Goal: Transaction & Acquisition: Purchase product/service

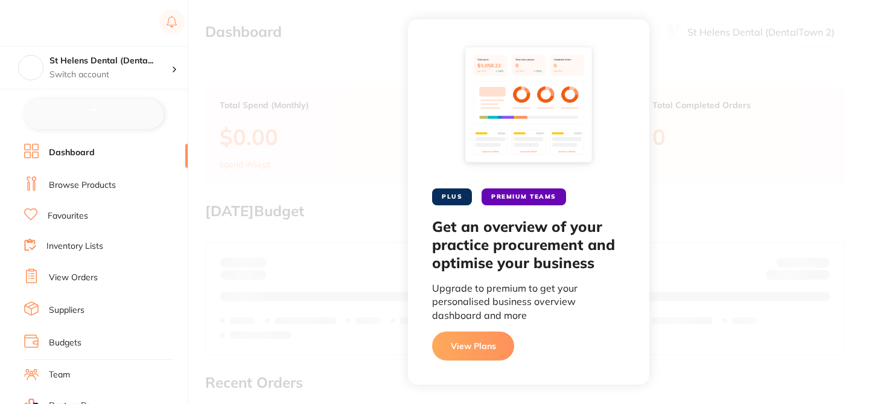
click at [104, 183] on link "Browse Products" at bounding box center [82, 185] width 67 height 12
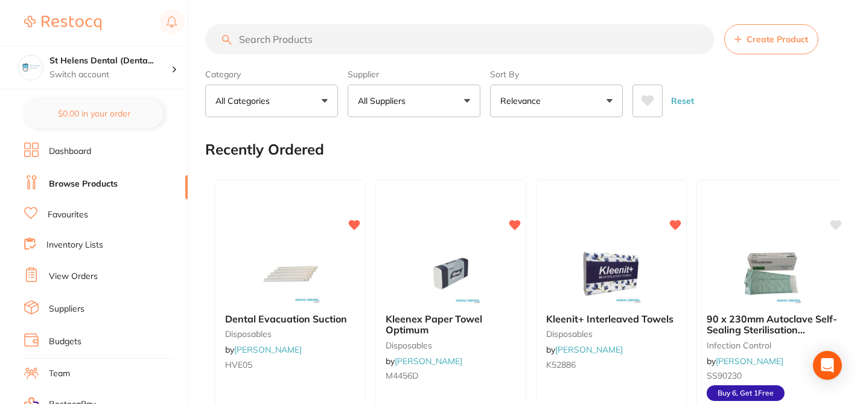
click at [468, 102] on button "All Suppliers" at bounding box center [413, 100] width 133 height 33
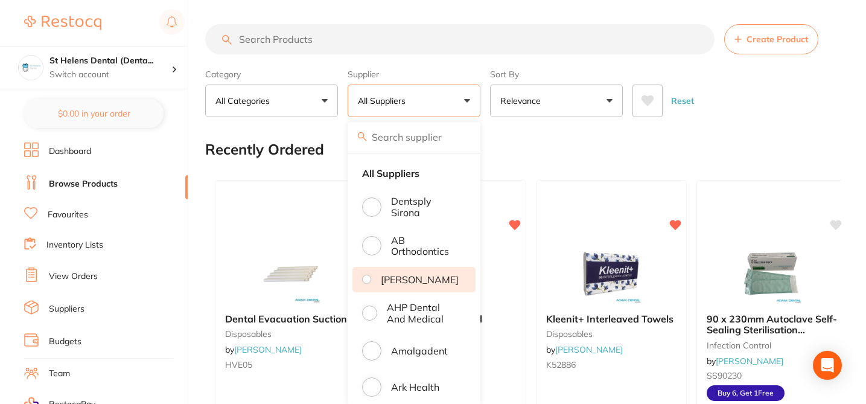
click at [431, 285] on p "[PERSON_NAME]" at bounding box center [420, 279] width 78 height 11
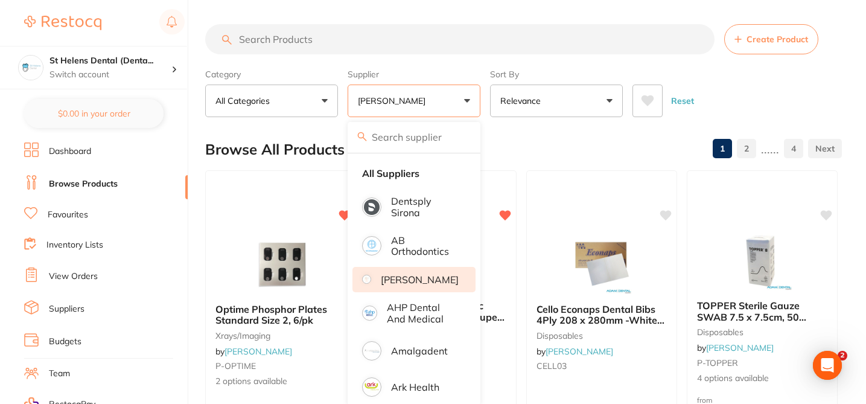
click at [273, 41] on input "search" at bounding box center [459, 39] width 509 height 30
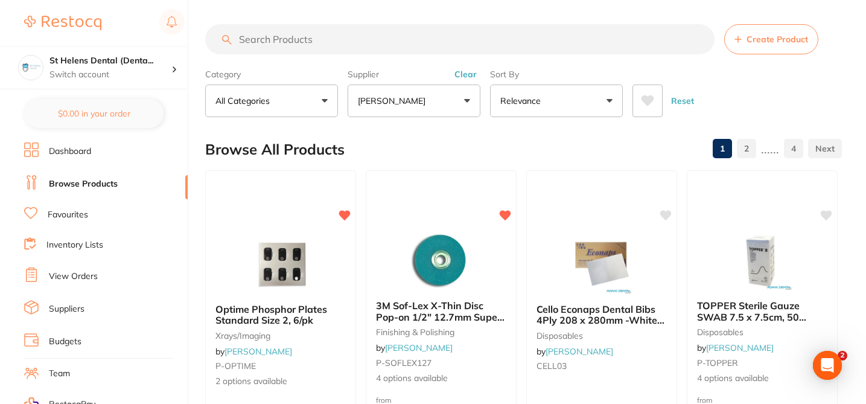
paste input "AD-4ART"
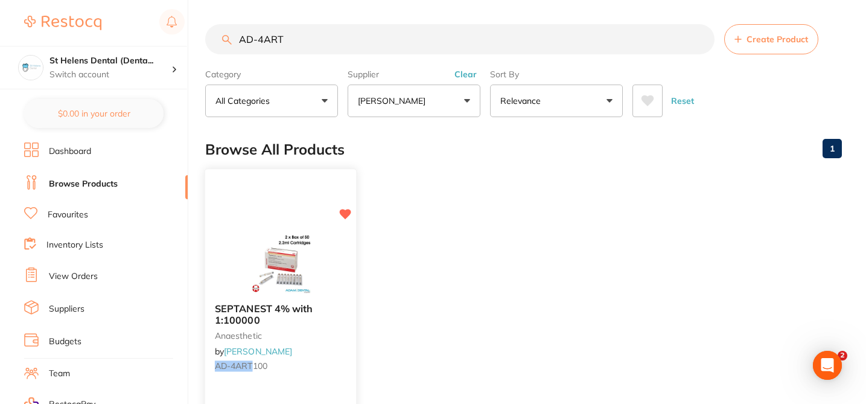
type input "AD-4ART"
click at [308, 358] on div "SEPTANEST 4% with 1:100000 anaesthetic by [PERSON_NAME] AD-4ART 100" at bounding box center [280, 339] width 151 height 92
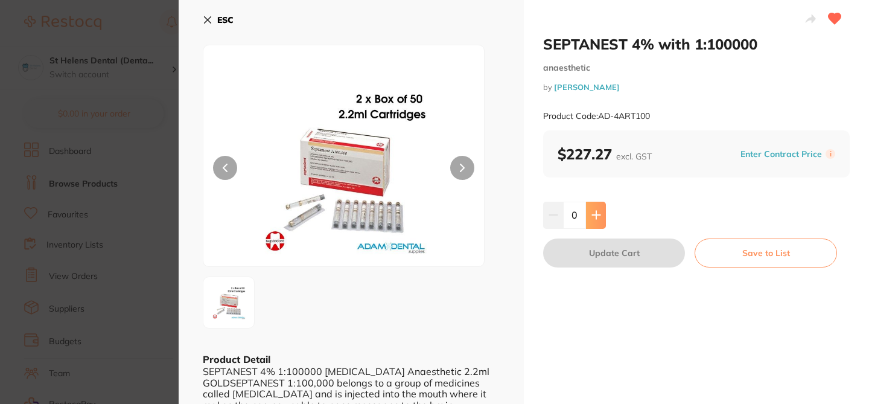
click at [595, 217] on icon at bounding box center [596, 215] width 10 height 10
type input "1"
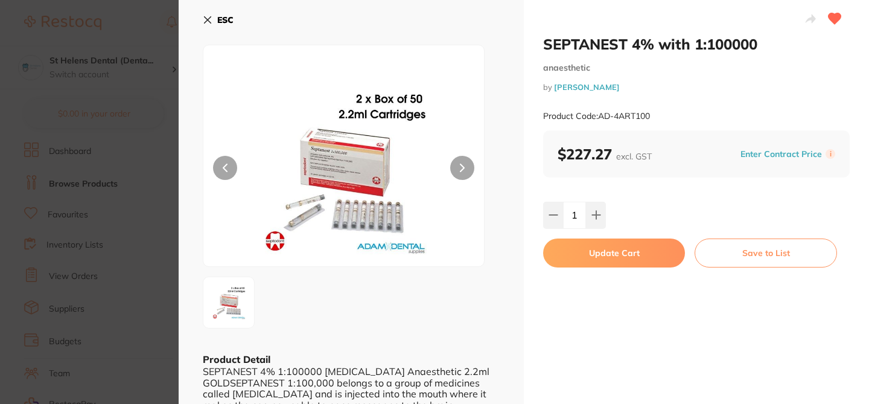
click at [616, 249] on button "Update Cart" at bounding box center [614, 252] width 142 height 29
checkbox input "false"
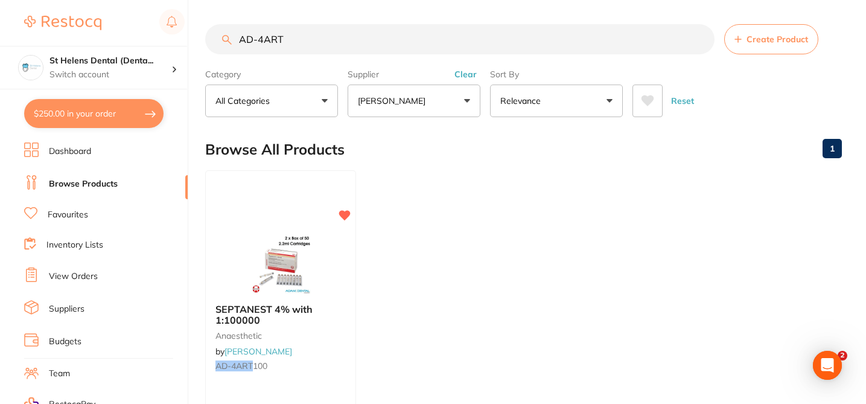
drag, startPoint x: 294, startPoint y: 42, endPoint x: 235, endPoint y: 36, distance: 59.4
click at [235, 36] on input "AD-4ART" at bounding box center [459, 39] width 509 height 30
paste input "Sciv1000"
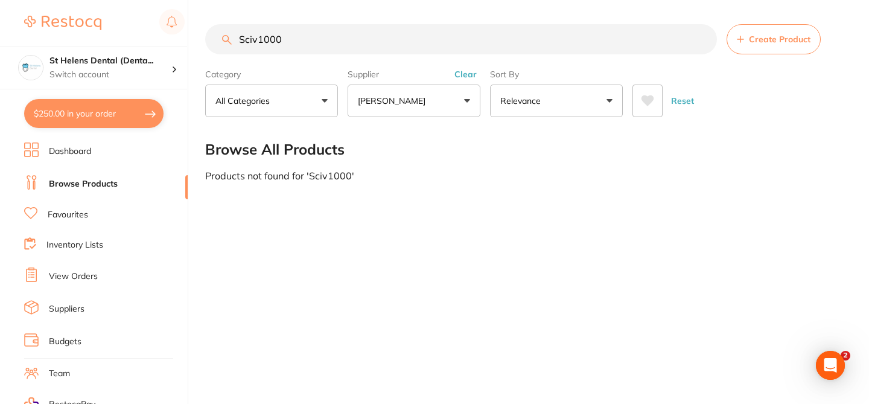
drag, startPoint x: 297, startPoint y: 42, endPoint x: 210, endPoint y: 33, distance: 87.3
click at [210, 35] on input "Sciv1000" at bounding box center [461, 39] width 512 height 30
paste input "vc2215"
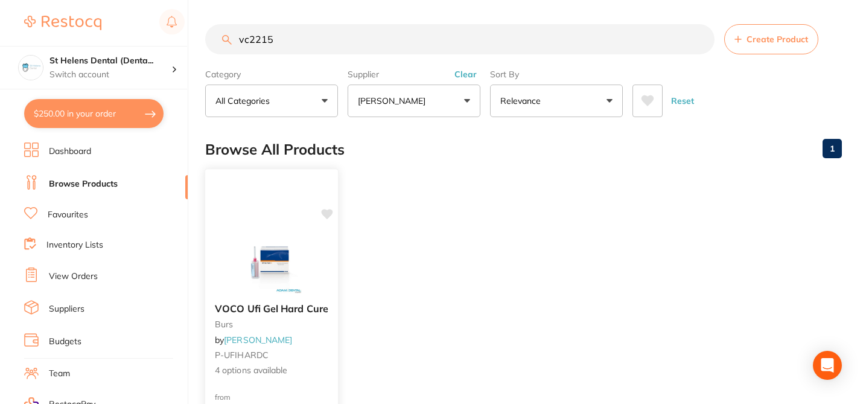
type input "vc2215"
click at [329, 212] on icon at bounding box center [326, 214] width 11 height 10
click at [319, 345] on div "VOCO Ufi Gel Hard Cure burs by [PERSON_NAME] P-UFIHARDC 4 options available" at bounding box center [271, 339] width 133 height 93
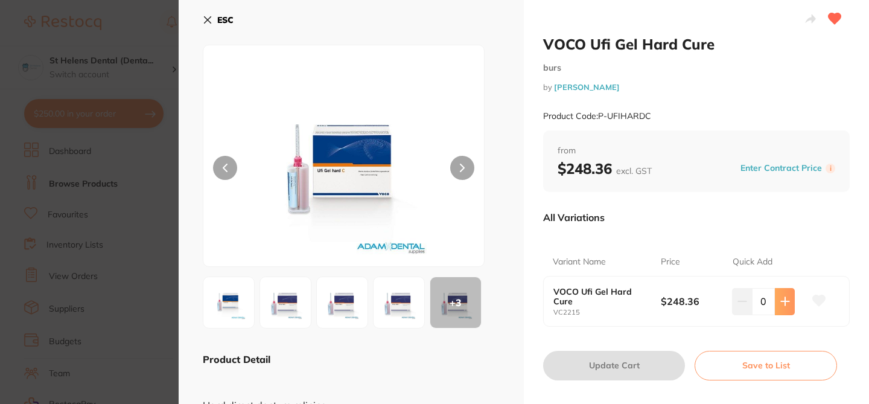
click at [787, 303] on icon at bounding box center [785, 301] width 10 height 10
type input "1"
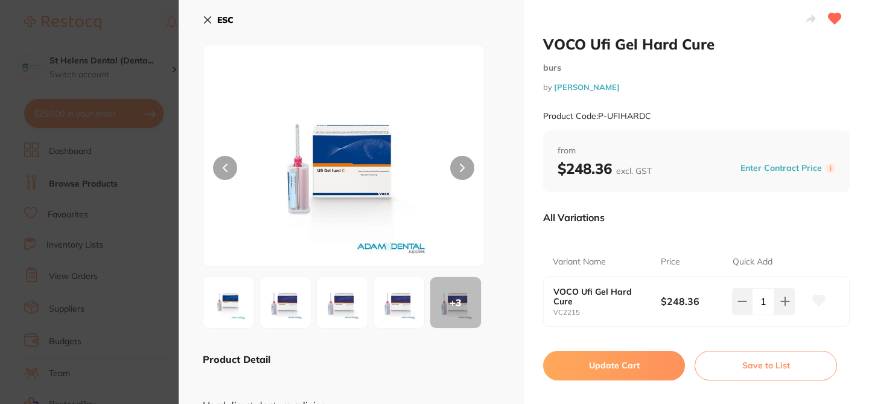
click at [633, 367] on button "Update Cart" at bounding box center [614, 364] width 142 height 29
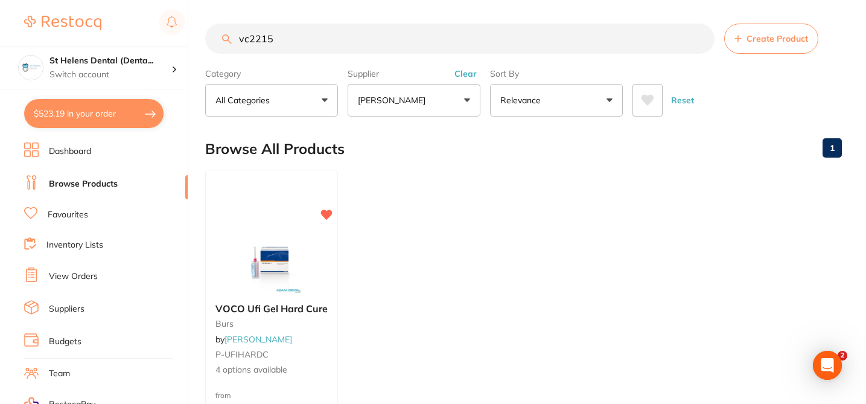
scroll to position [2, 0]
paste input "CT-9884212"
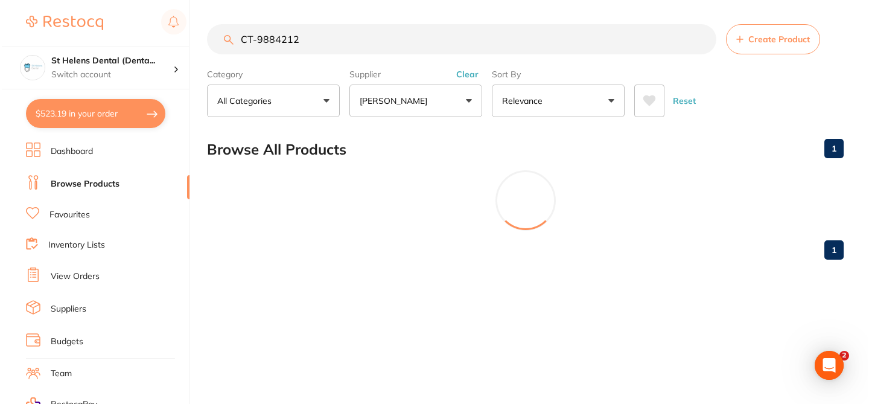
scroll to position [0, 0]
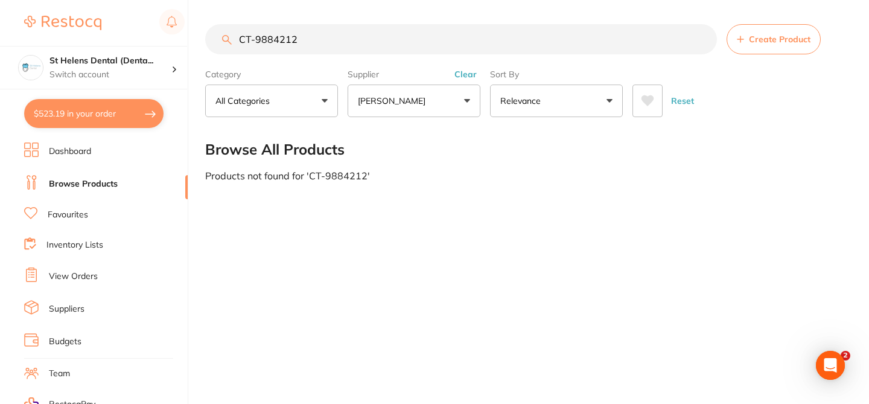
drag, startPoint x: 309, startPoint y: 43, endPoint x: 244, endPoint y: 23, distance: 67.7
click at [243, 32] on input "CT-9884212" at bounding box center [461, 39] width 512 height 30
paste input "ADA201"
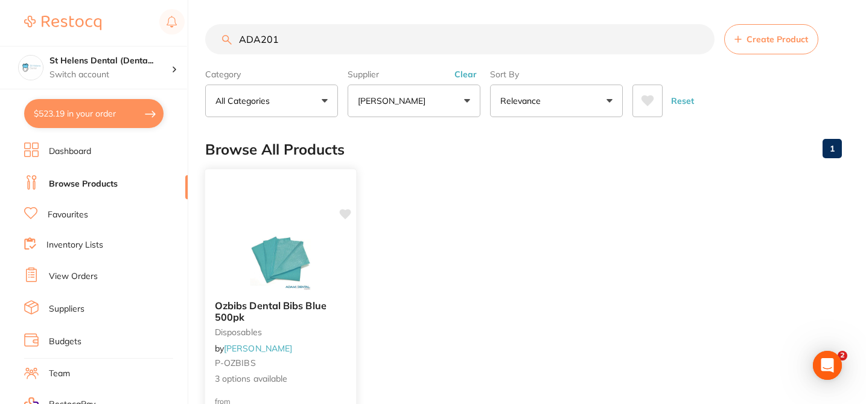
type input "ADA201"
click at [341, 215] on icon at bounding box center [345, 214] width 11 height 10
click at [338, 329] on small "disposables" at bounding box center [281, 332] width 132 height 10
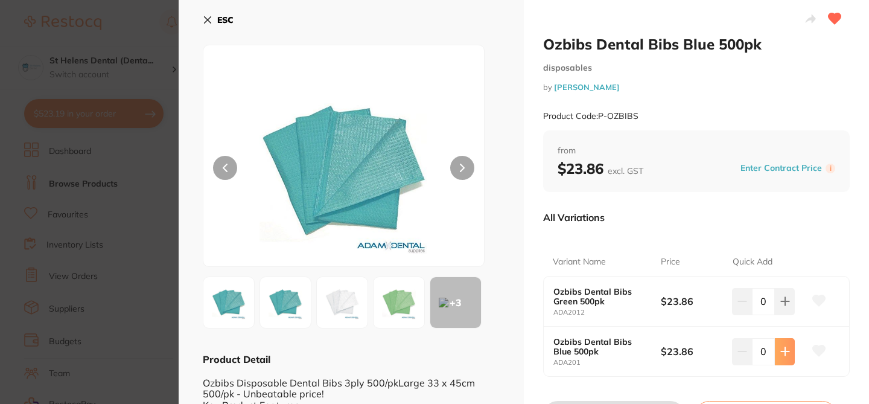
click at [788, 354] on button at bounding box center [785, 351] width 20 height 27
type input "1"
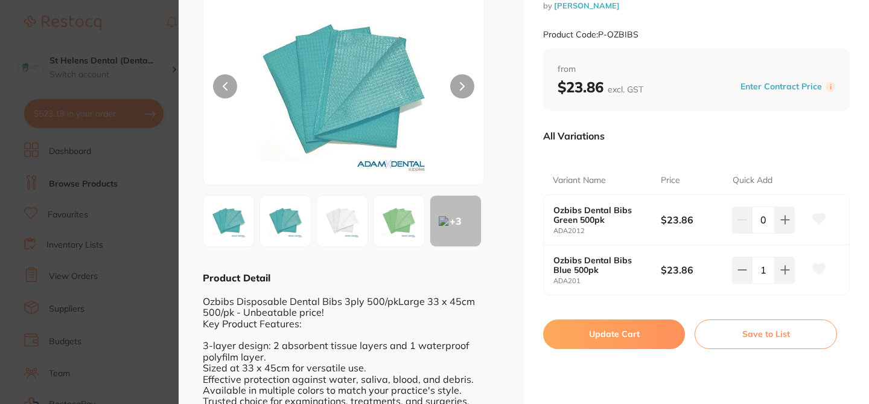
scroll to position [105, 0]
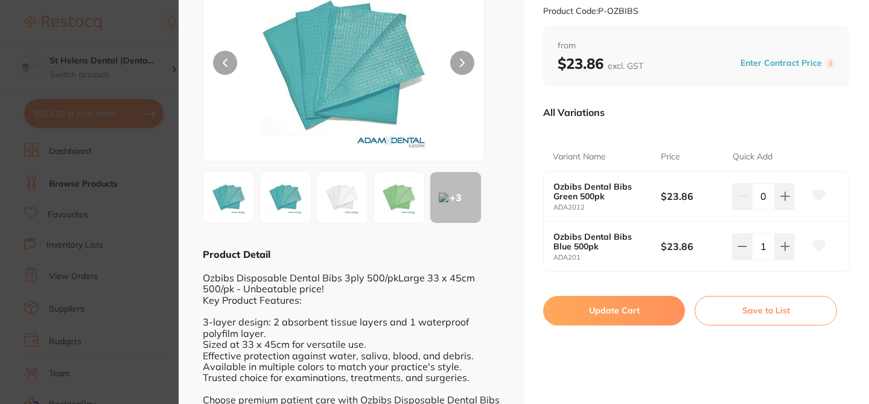
click at [654, 305] on button "Update Cart" at bounding box center [614, 310] width 142 height 29
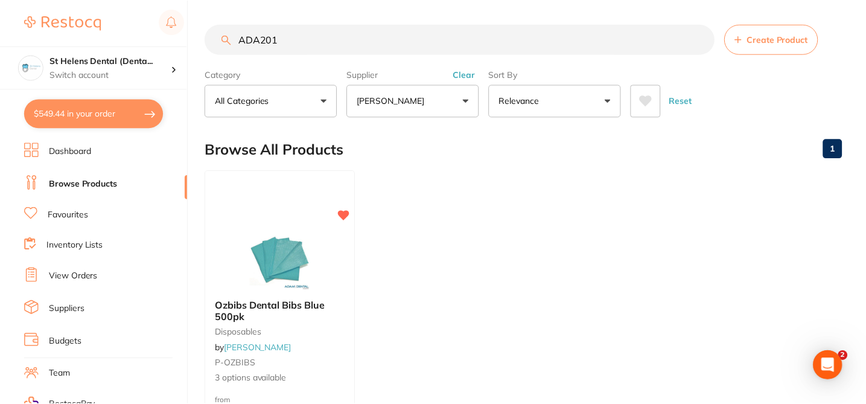
scroll to position [2, 0]
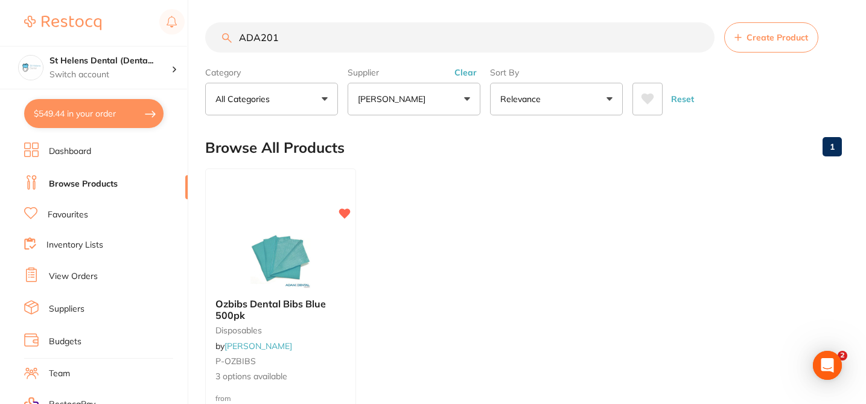
click at [111, 117] on button "$549.44 in your order" at bounding box center [93, 113] width 139 height 29
checkbox input "true"
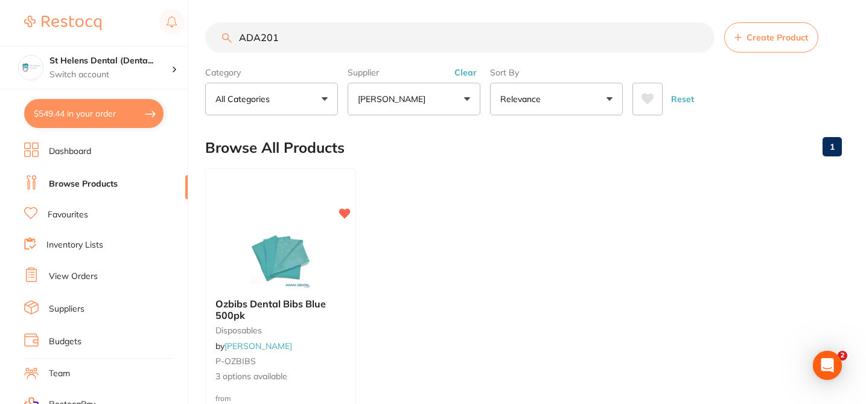
checkbox input "true"
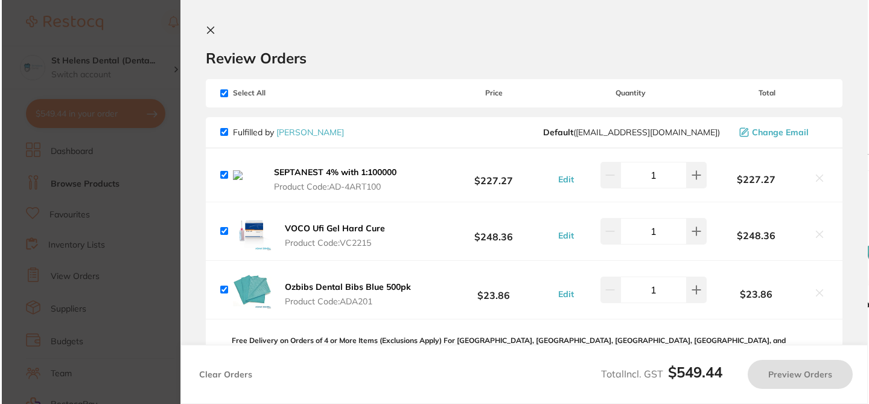
scroll to position [0, 0]
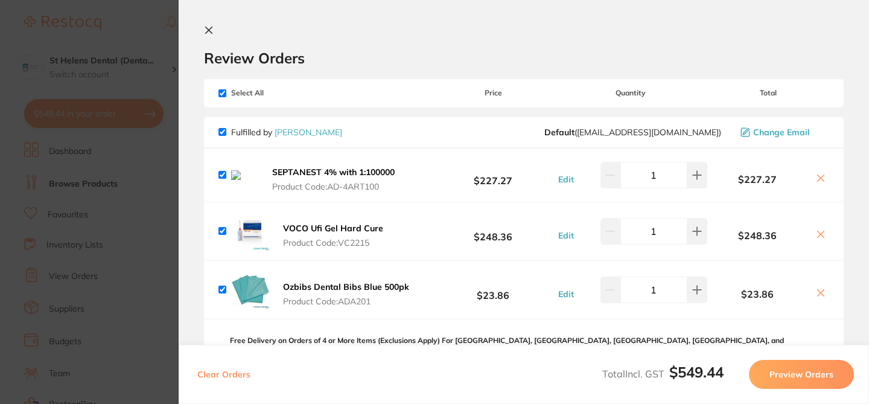
click at [817, 180] on icon at bounding box center [820, 178] width 7 height 7
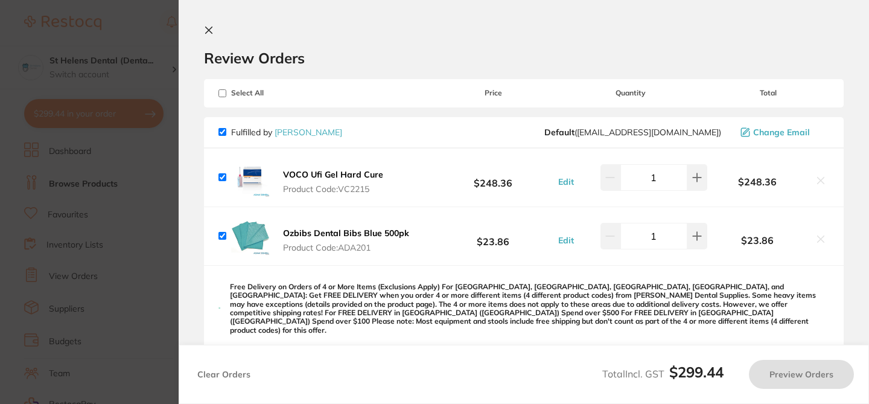
checkbox input "true"
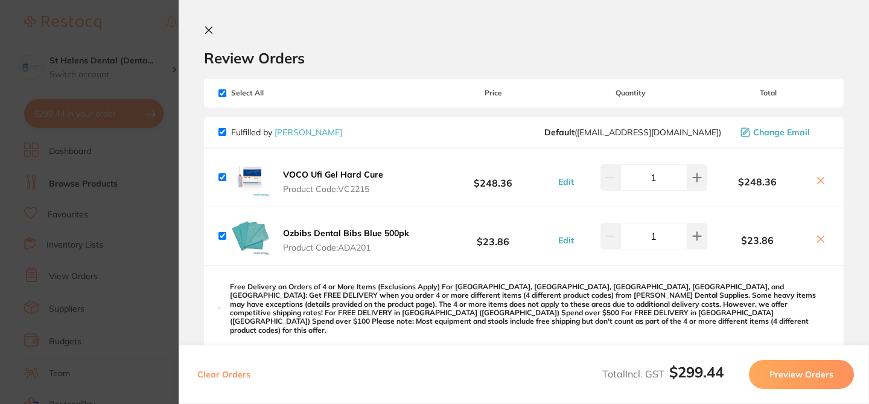
click at [210, 29] on icon at bounding box center [209, 30] width 7 height 7
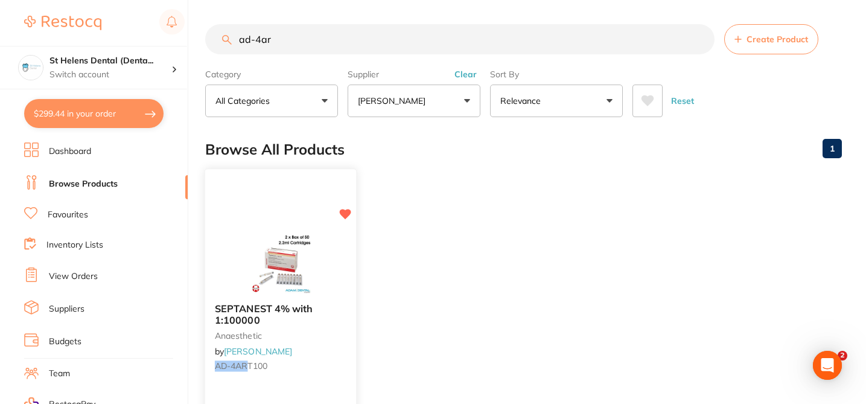
type input "ad-4ar"
click at [325, 350] on div "SEPTANEST 4% with 1:100000 anaesthetic by [PERSON_NAME] AD-4AR T100" at bounding box center [280, 339] width 151 height 92
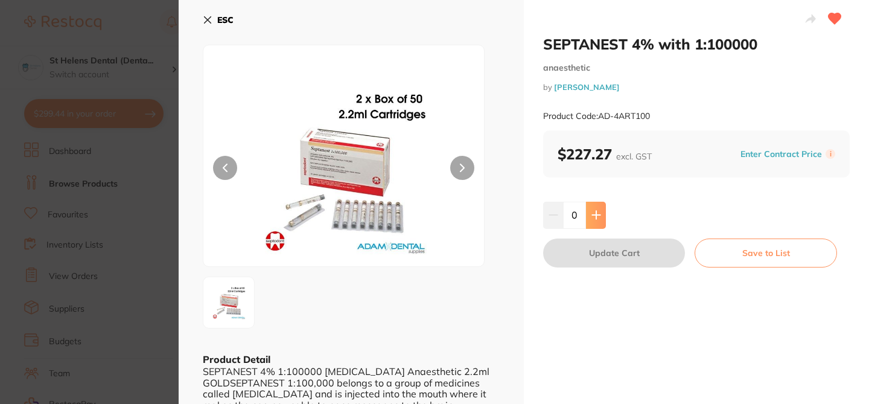
click at [599, 213] on button at bounding box center [596, 214] width 20 height 27
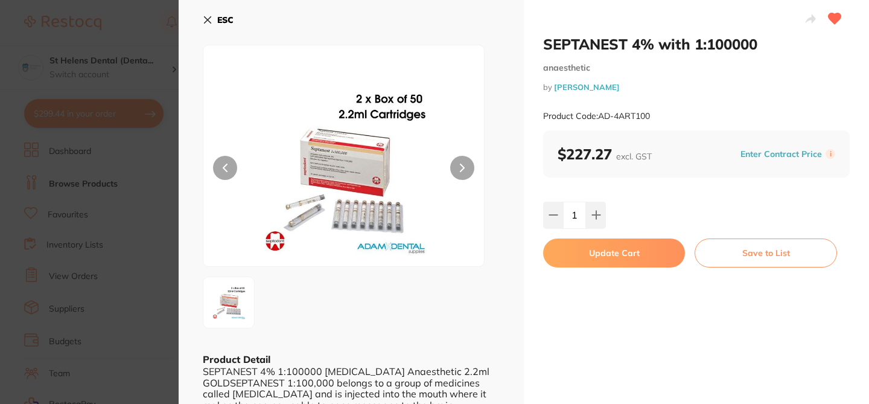
type input "1"
click at [628, 250] on button "Update Cart" at bounding box center [614, 252] width 142 height 29
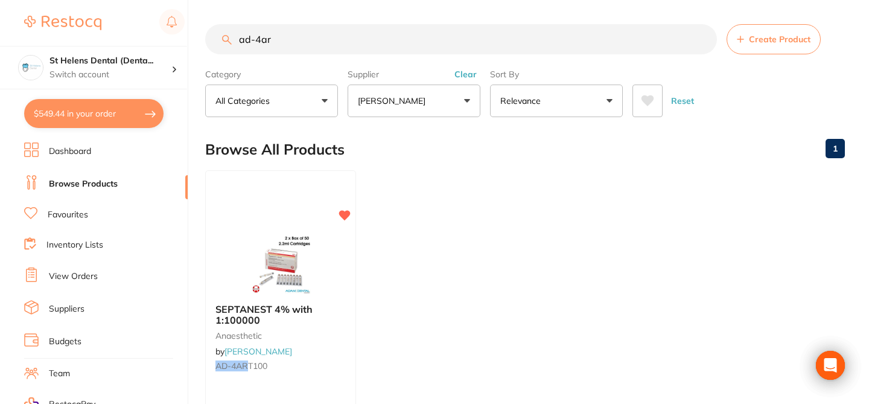
checkbox input "false"
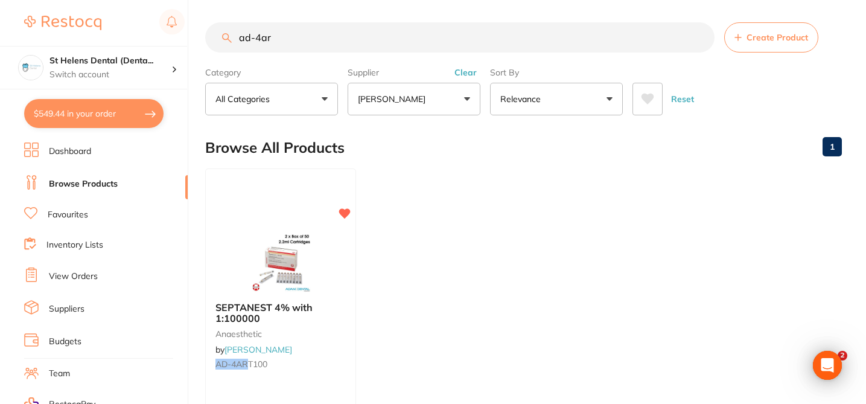
click at [282, 39] on input "ad-4ar" at bounding box center [459, 37] width 509 height 30
drag, startPoint x: 282, startPoint y: 39, endPoint x: 232, endPoint y: 38, distance: 49.5
click at [232, 39] on input "ad-4ar" at bounding box center [459, 37] width 509 height 30
paste input "DL6400"
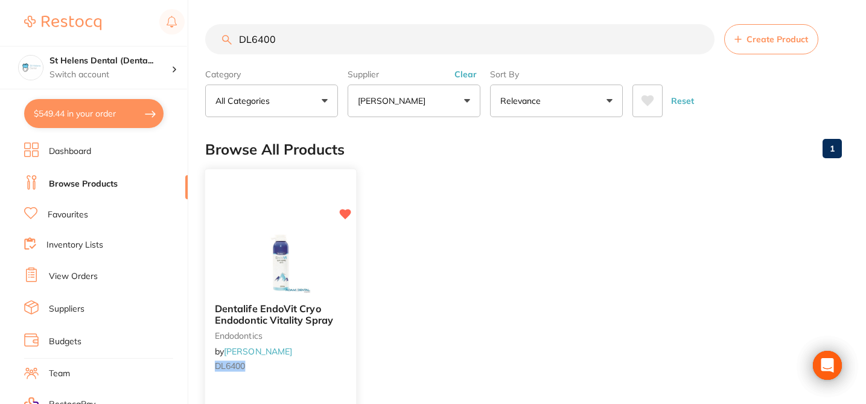
click at [328, 349] on div "Dentalife EndoVit Cryo Endodontic Vitality Spray endodontics by [PERSON_NAME] D…" at bounding box center [280, 339] width 151 height 92
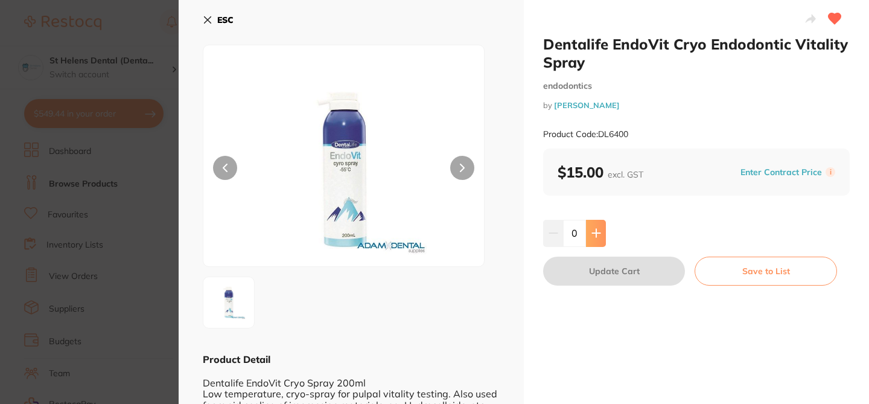
click at [592, 233] on icon at bounding box center [596, 233] width 8 height 8
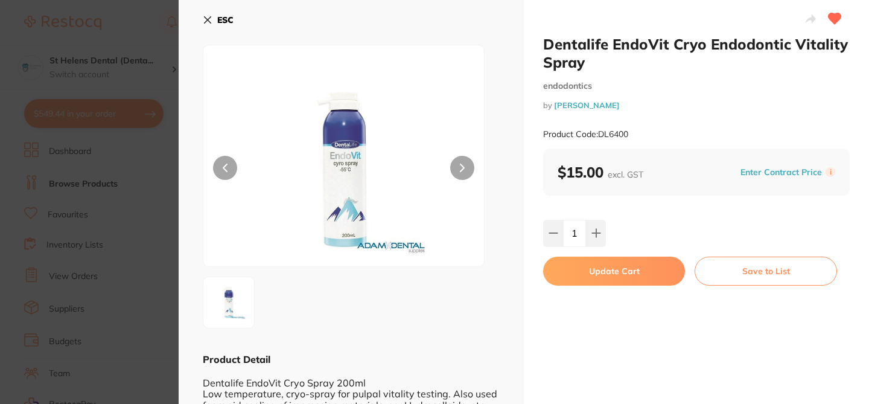
click at [599, 271] on button "Update Cart" at bounding box center [614, 270] width 142 height 29
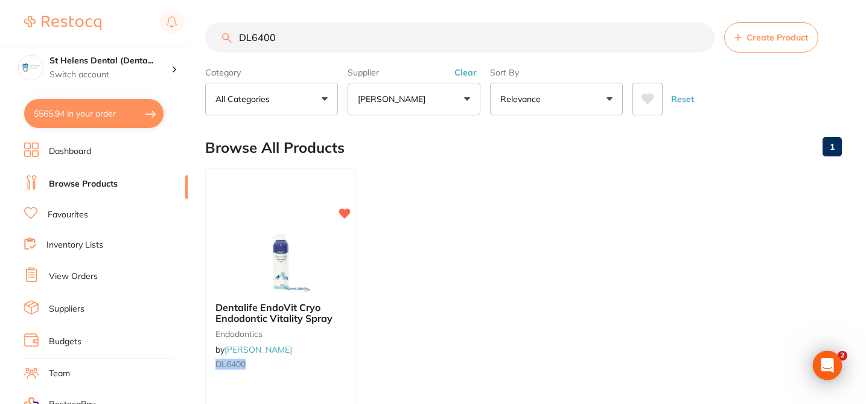
drag, startPoint x: 277, startPoint y: 40, endPoint x: 230, endPoint y: 36, distance: 46.6
click at [230, 36] on div "DL6400 Create Product" at bounding box center [523, 37] width 636 height 30
paste input "133"
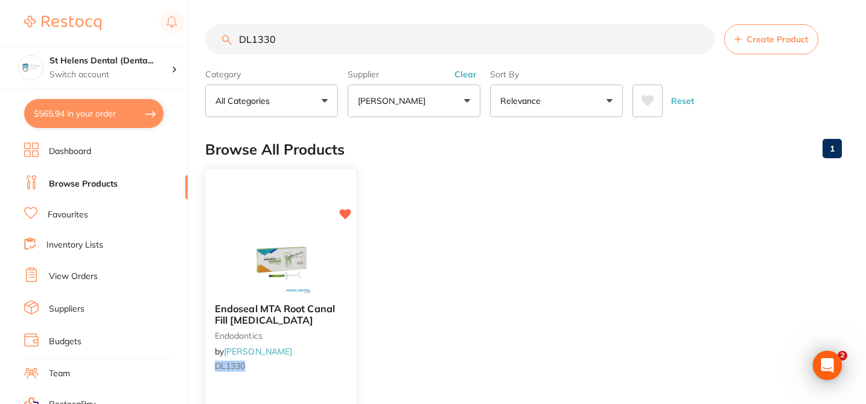
type input "DL1330"
click at [324, 363] on small "DL1330" at bounding box center [281, 366] width 132 height 10
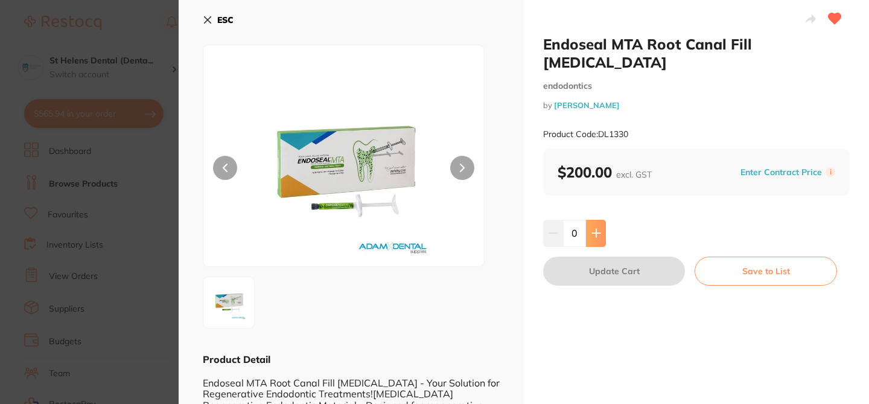
click at [597, 227] on button at bounding box center [596, 233] width 20 height 27
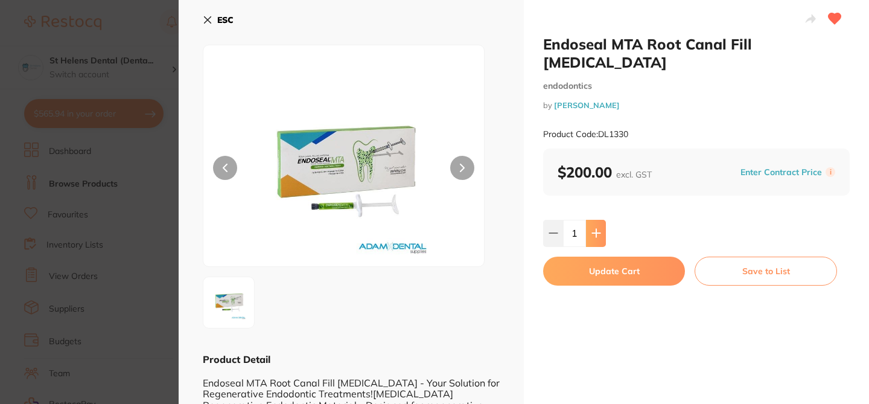
type input "1"
click at [603, 263] on button "Update Cart" at bounding box center [614, 270] width 142 height 29
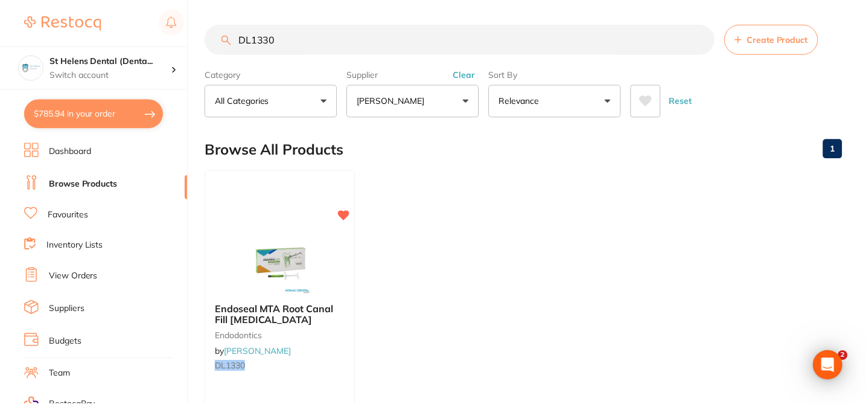
scroll to position [2, 0]
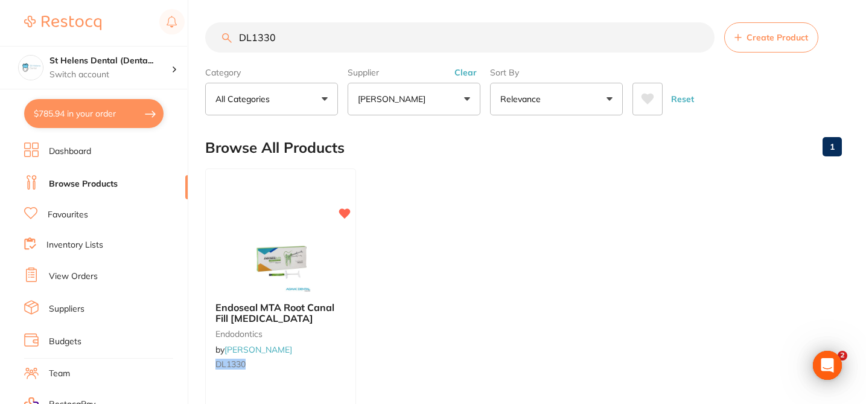
scroll to position [2, 0]
drag, startPoint x: 287, startPoint y: 34, endPoint x: 239, endPoint y: 36, distance: 48.3
click at [239, 36] on input "DL1330" at bounding box center [459, 37] width 509 height 30
paste input "SPPP2"
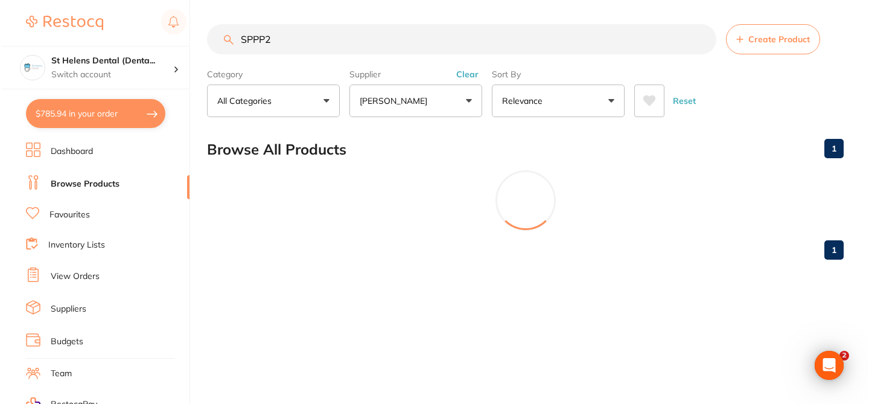
scroll to position [0, 0]
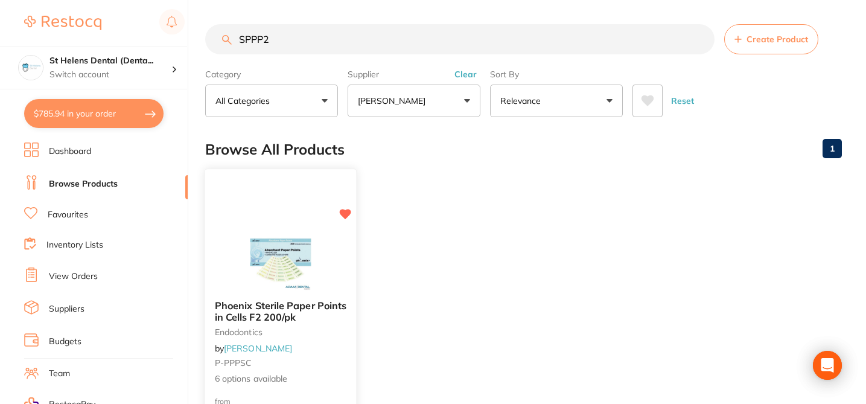
type input "SPPP2"
click at [340, 343] on div "Phoenix Sterile Paper Points in Cells F2 200/pk endodontics by Adam Dental P-PP…" at bounding box center [280, 342] width 151 height 104
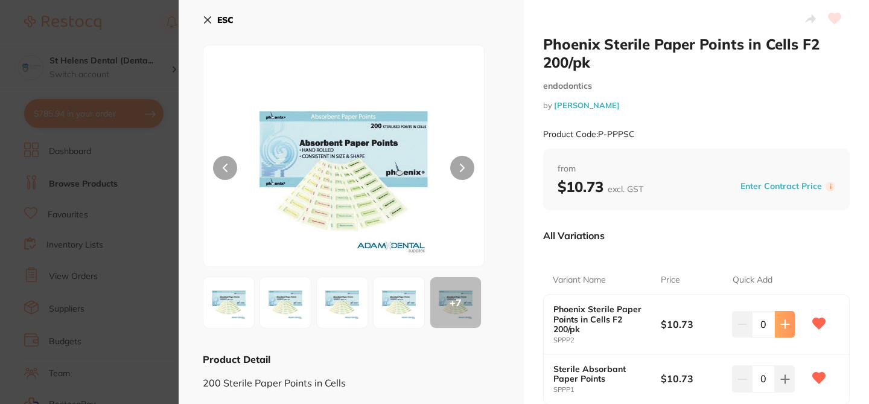
click at [782, 325] on icon at bounding box center [785, 324] width 8 height 8
type input "1"
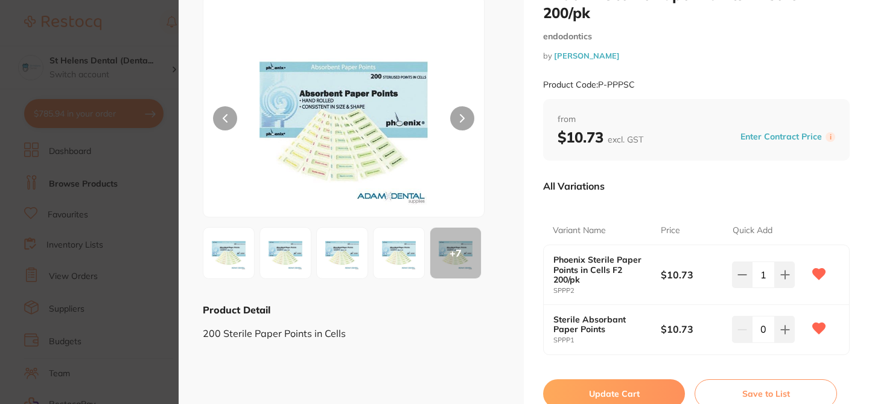
scroll to position [97, 0]
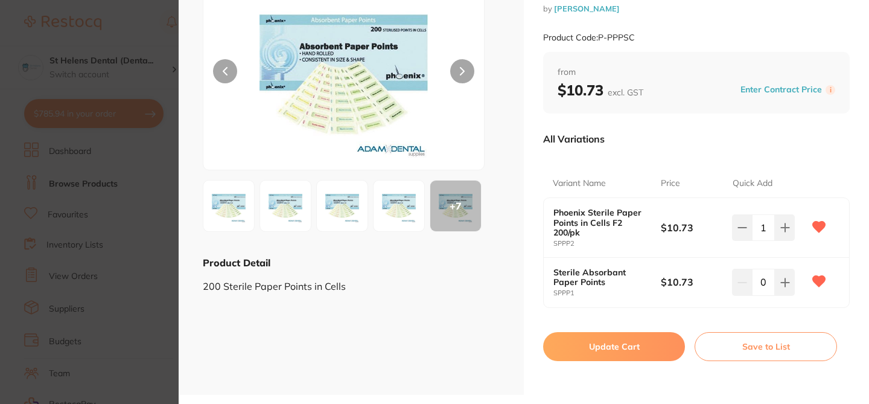
click at [617, 342] on button "Update Cart" at bounding box center [614, 346] width 142 height 29
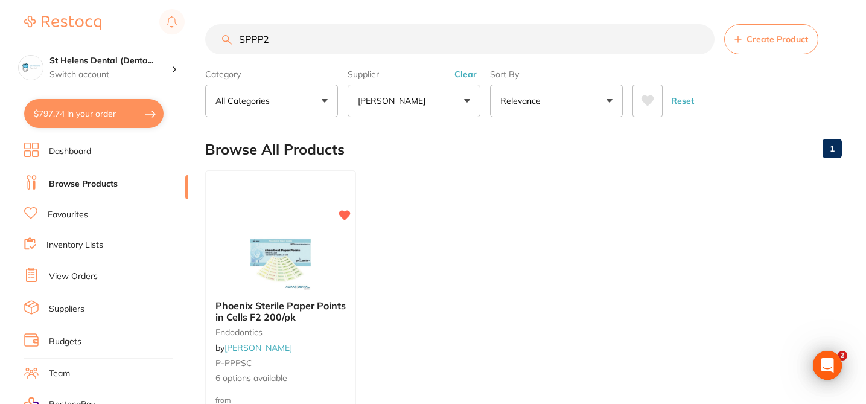
scroll to position [1, 0]
paste input "MLS8277"
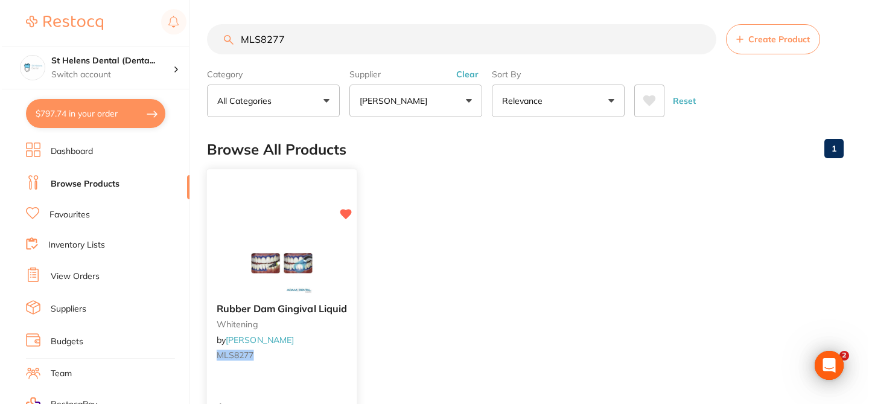
scroll to position [0, 0]
type input "MLS8277"
click at [335, 341] on div "Rubber Dam Gingival Liquid whitening by Adam Dental MLS8277" at bounding box center [280, 333] width 150 height 81
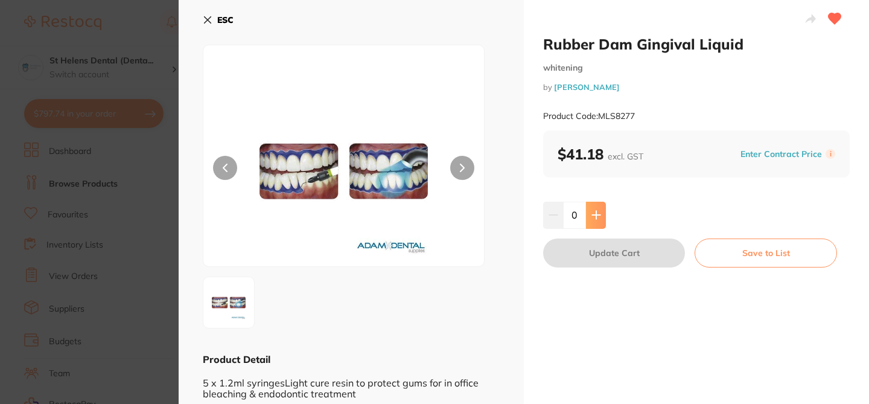
click at [595, 209] on button at bounding box center [596, 214] width 20 height 27
type input "1"
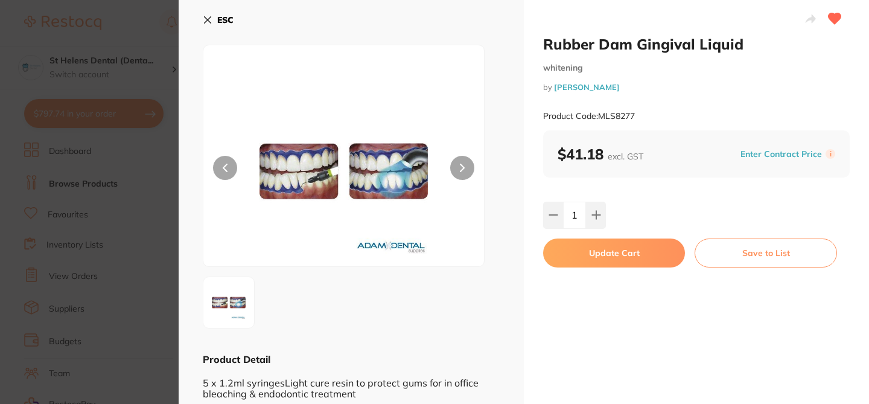
click at [592, 257] on button "Update Cart" at bounding box center [614, 252] width 142 height 29
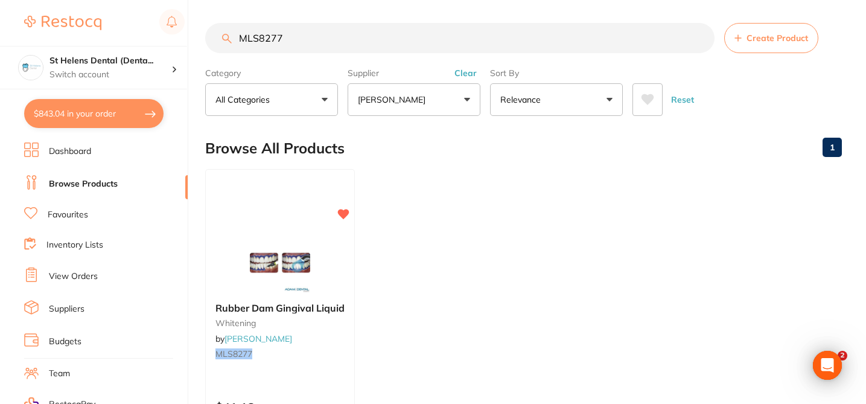
drag, startPoint x: 288, startPoint y: 39, endPoint x: 227, endPoint y: 37, distance: 61.6
click at [227, 37] on div "MLS8277 Create Product" at bounding box center [523, 38] width 636 height 30
paste input "CT988411"
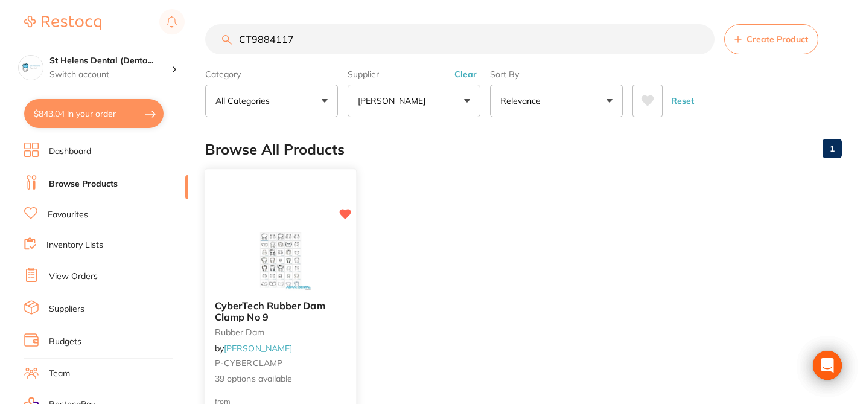
type input "CT9884117"
click at [334, 314] on b "CyberTech Rubber Dam Clamp No 9" at bounding box center [281, 311] width 132 height 22
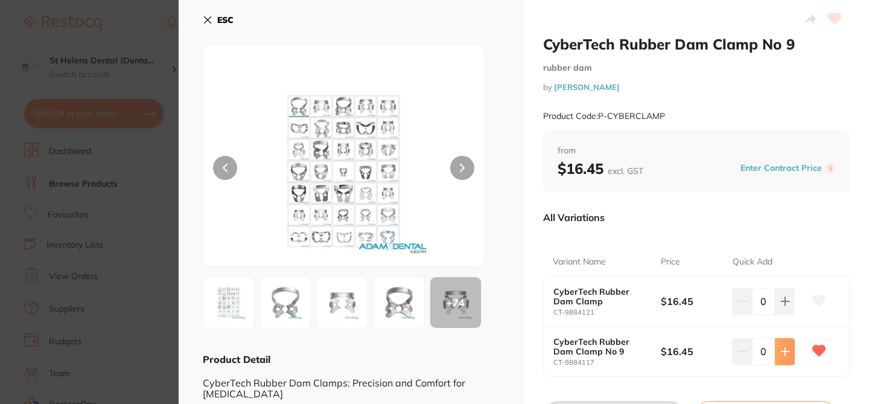
click at [784, 352] on icon at bounding box center [785, 351] width 8 height 8
type input "1"
click at [802, 225] on div "All Variations" at bounding box center [696, 216] width 306 height 31
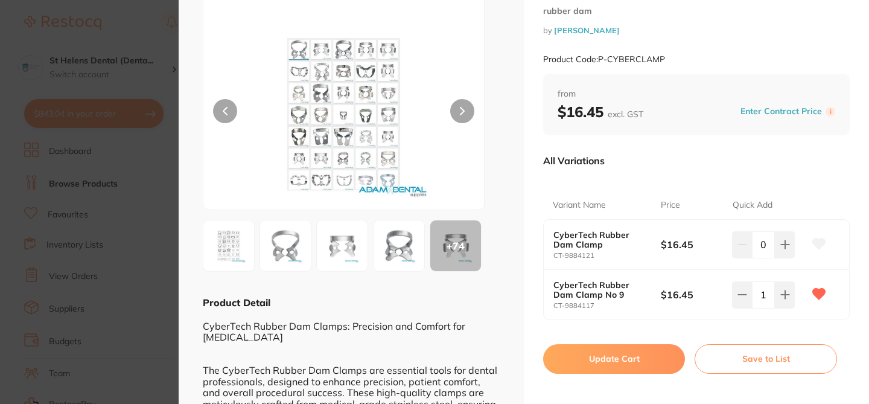
scroll to position [72, 0]
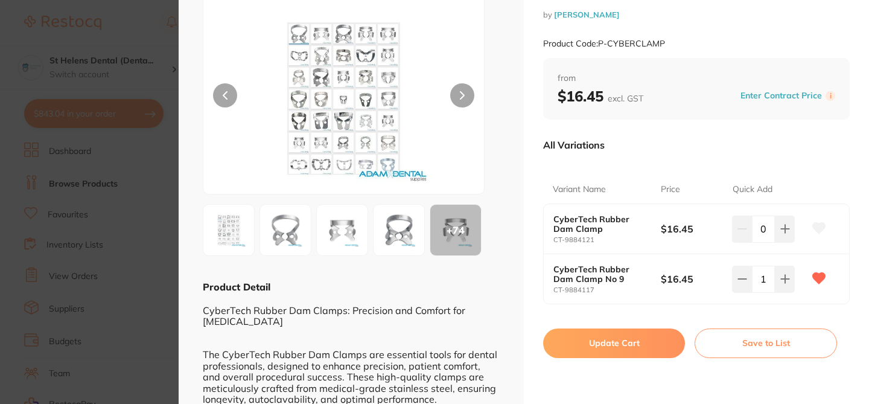
click at [622, 343] on button "Update Cart" at bounding box center [614, 342] width 142 height 29
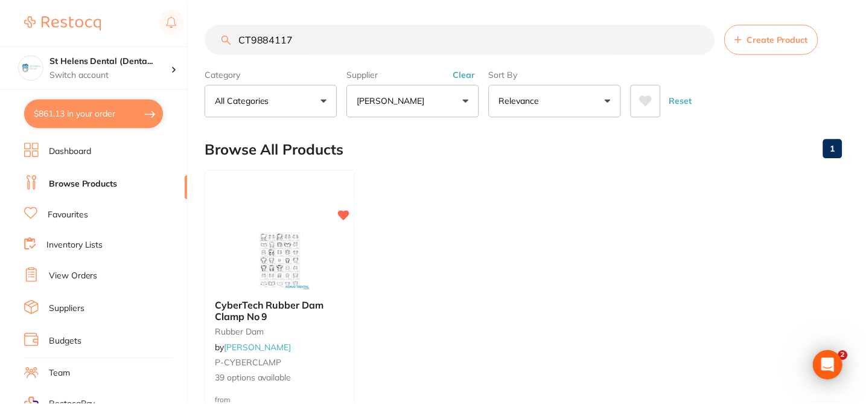
scroll to position [1, 0]
drag, startPoint x: 299, startPoint y: 38, endPoint x: 239, endPoint y: 33, distance: 60.0
click at [239, 33] on input "CT9884117" at bounding box center [459, 38] width 509 height 30
paste input "889875"
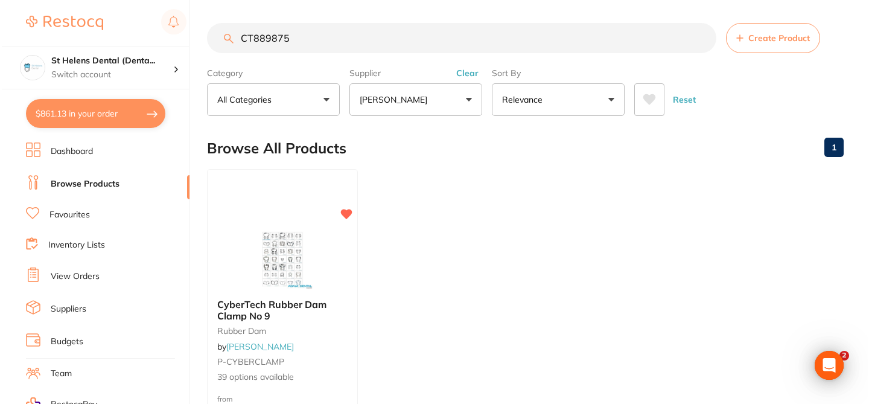
scroll to position [0, 0]
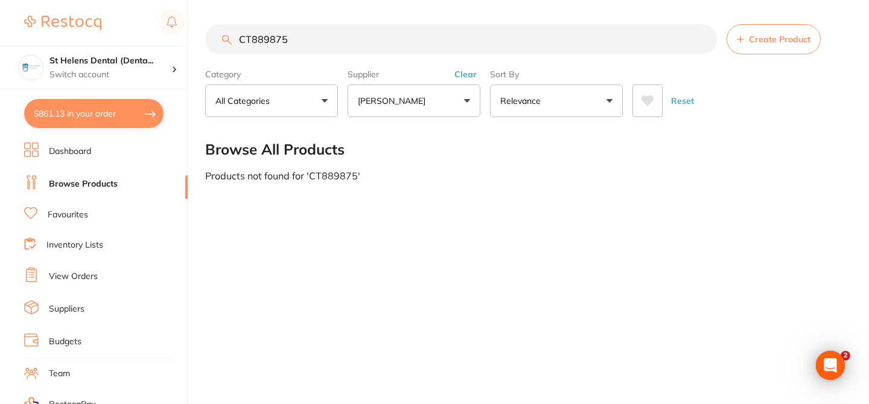
drag, startPoint x: 291, startPoint y: 37, endPoint x: 224, endPoint y: 32, distance: 66.6
click at [222, 34] on div "CT889875 Create Product" at bounding box center [524, 39] width 639 height 30
paste input "vc221"
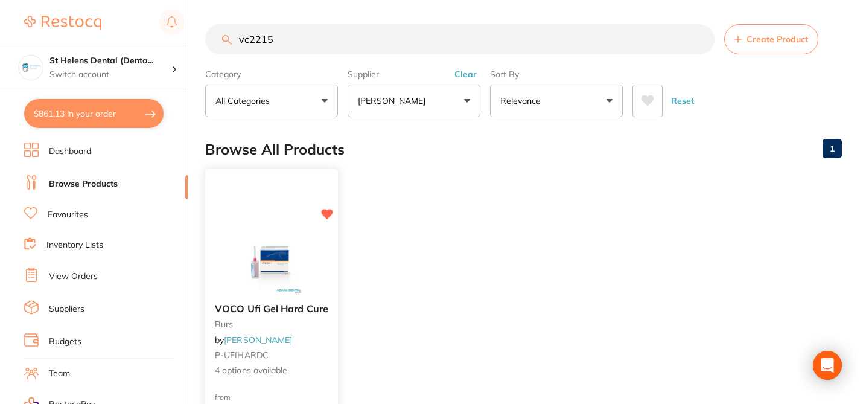
type input "vc2215"
click at [314, 361] on div "VOCO Ufi Gel Hard Cure burs by [PERSON_NAME] P-UFIHARDC 4 options available" at bounding box center [271, 339] width 133 height 93
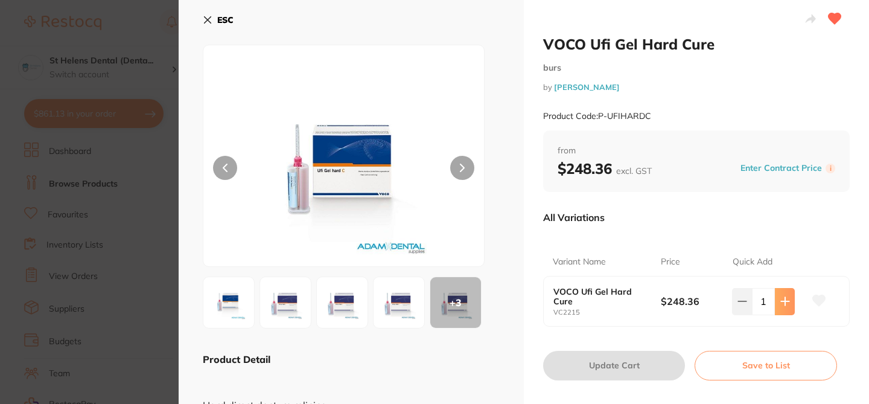
click at [782, 297] on icon at bounding box center [785, 301] width 8 height 8
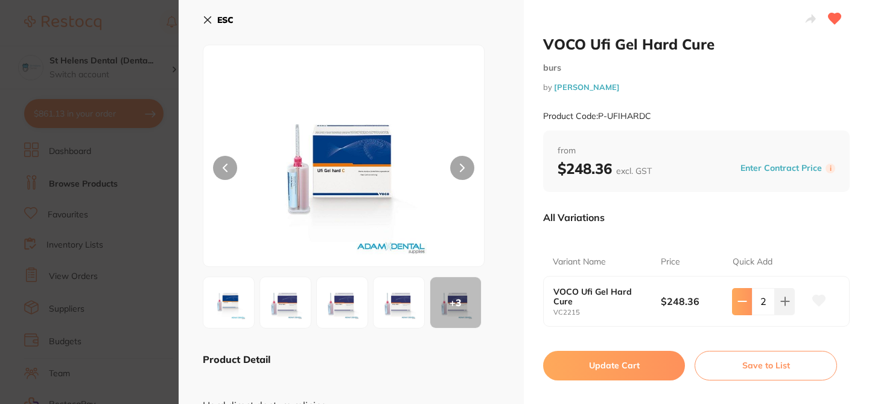
click at [737, 302] on icon at bounding box center [742, 301] width 10 height 10
type input "1"
click at [816, 301] on icon at bounding box center [819, 300] width 13 height 11
click at [647, 360] on button "Update Cart" at bounding box center [614, 364] width 142 height 29
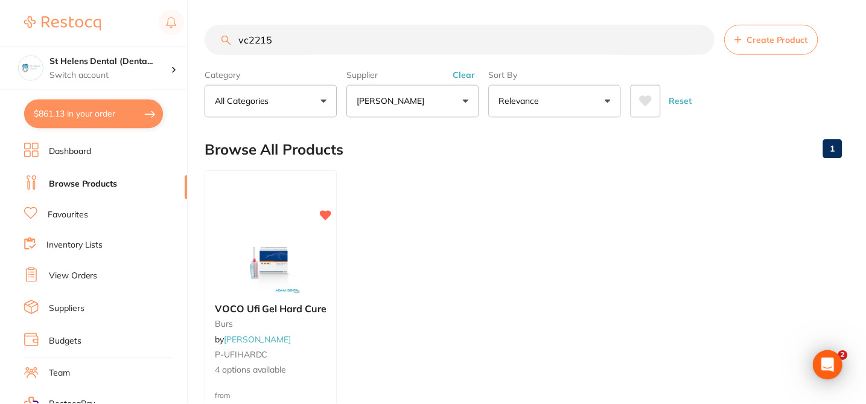
scroll to position [1, 0]
click at [103, 115] on button "$861.13 in your order" at bounding box center [93, 113] width 139 height 29
checkbox input "true"
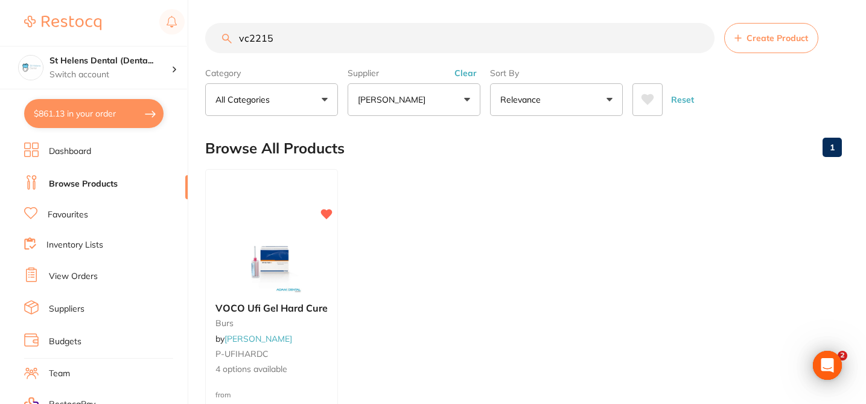
checkbox input "true"
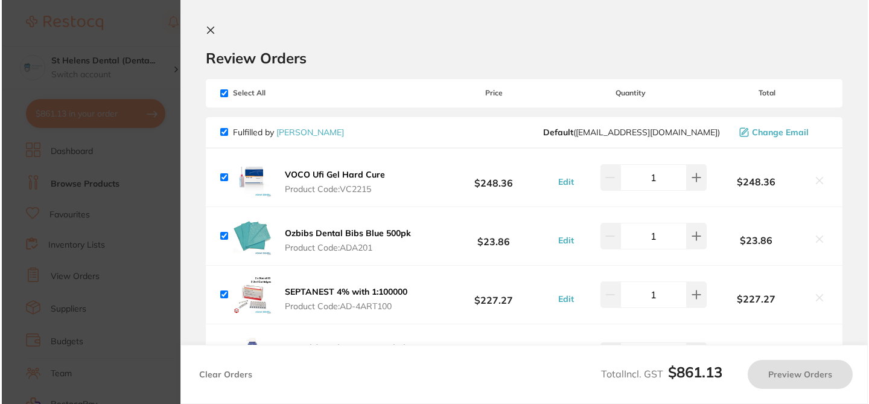
scroll to position [0, 0]
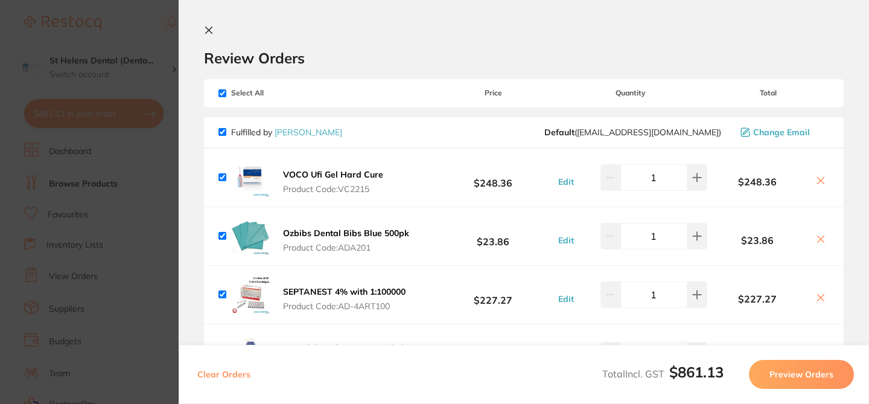
click at [378, 62] on h2 "Review Orders" at bounding box center [523, 58] width 639 height 18
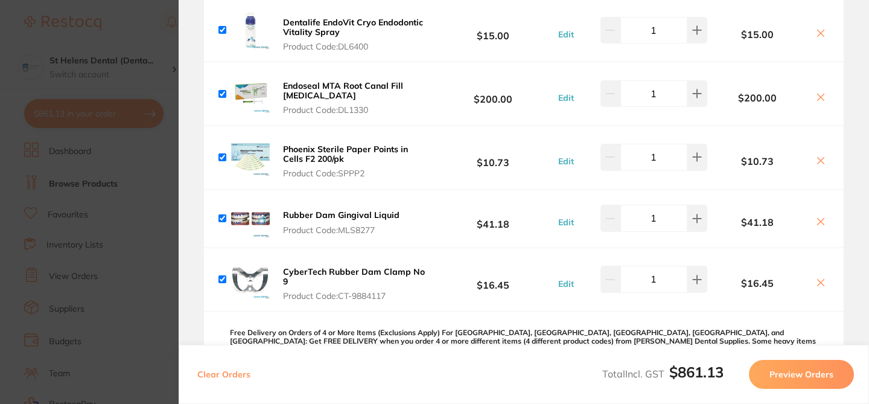
scroll to position [331, 0]
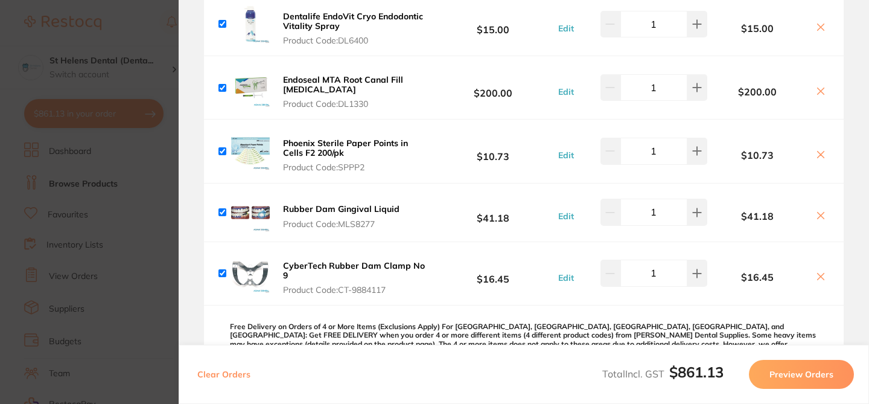
click at [141, 31] on section "Update RRP Set your pre negotiated price for this item. Item Agreed RRP (excl. …" at bounding box center [434, 202] width 869 height 404
